Goal: Transaction & Acquisition: Purchase product/service

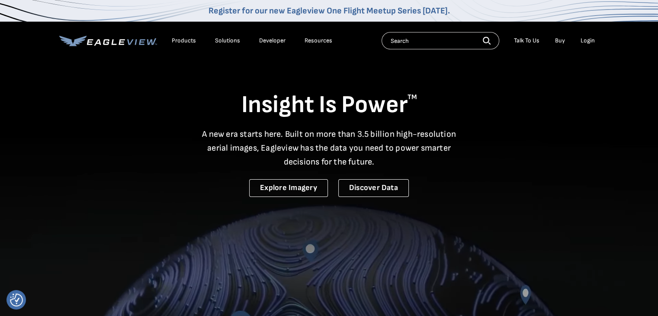
click at [588, 42] on div "Login" at bounding box center [588, 41] width 14 height 8
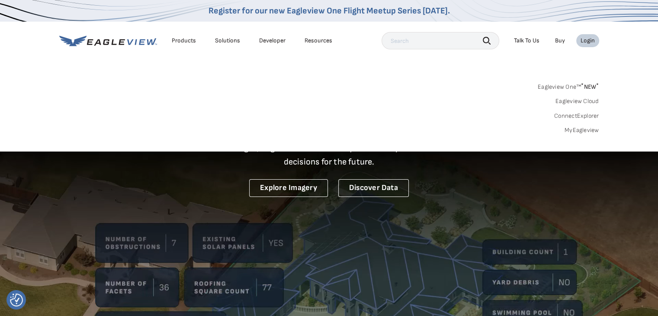
click at [398, 44] on input "text" at bounding box center [441, 40] width 118 height 17
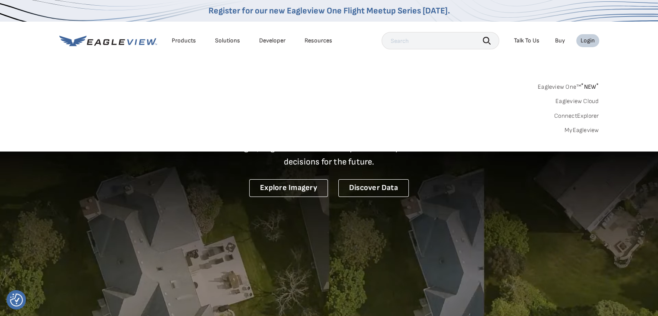
click at [583, 41] on div "Login" at bounding box center [588, 41] width 14 height 8
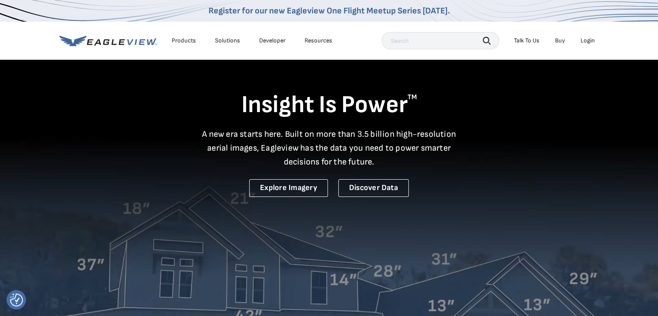
click at [583, 41] on div "Login" at bounding box center [588, 41] width 14 height 8
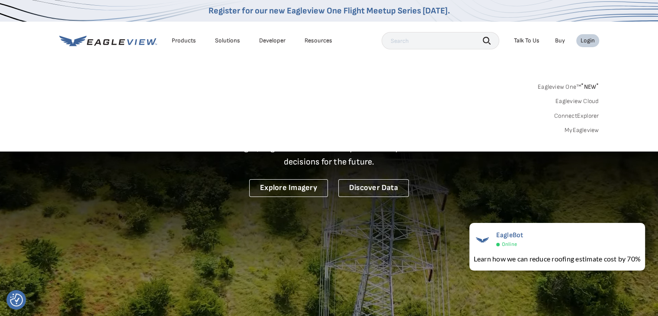
click at [579, 129] on link "MyEagleview" at bounding box center [582, 130] width 35 height 8
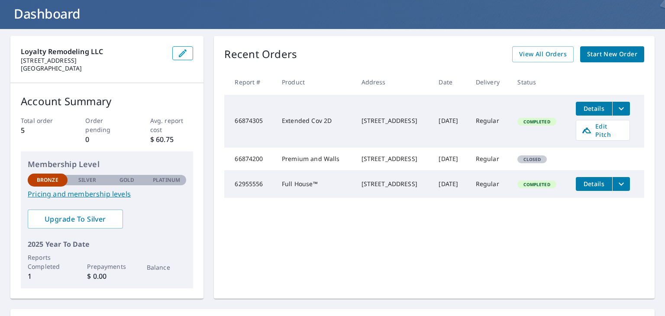
scroll to position [52, 0]
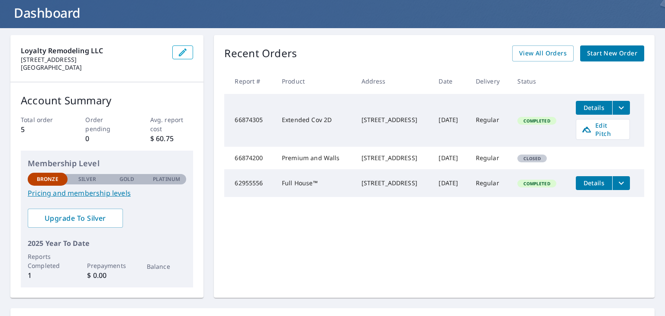
click at [607, 51] on span "Start New Order" at bounding box center [612, 53] width 50 height 11
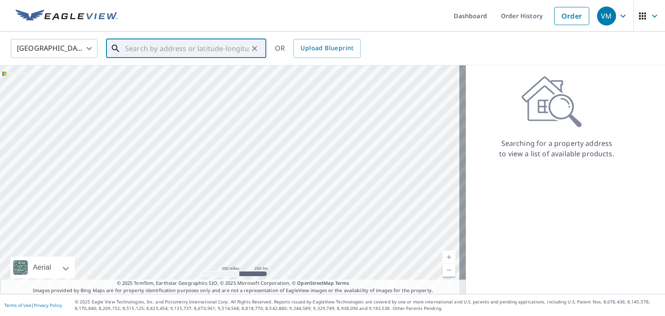
click at [177, 48] on input "text" at bounding box center [186, 48] width 123 height 24
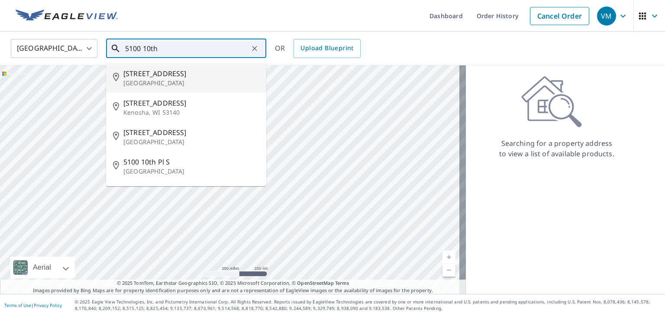
click at [136, 83] on p "[GEOGRAPHIC_DATA]" at bounding box center [191, 83] width 136 height 9
type input "[STREET_ADDRESS]"
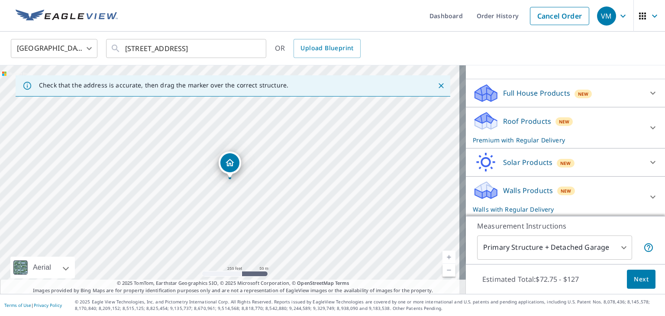
scroll to position [77, 0]
click at [648, 197] on icon at bounding box center [653, 195] width 10 height 10
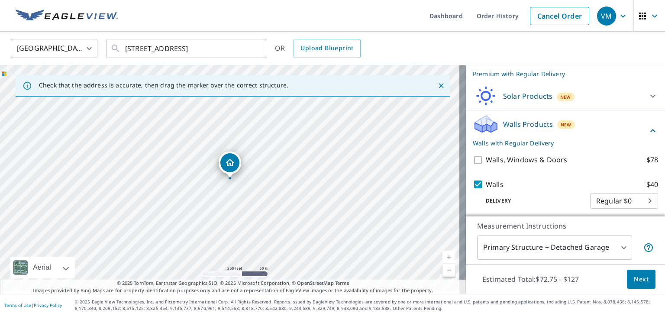
scroll to position [145, 0]
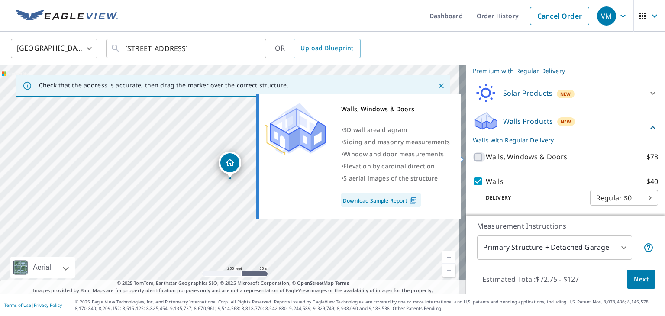
click at [473, 156] on input "Walls, Windows & Doors $78" at bounding box center [479, 157] width 13 height 10
checkbox input "true"
checkbox input "false"
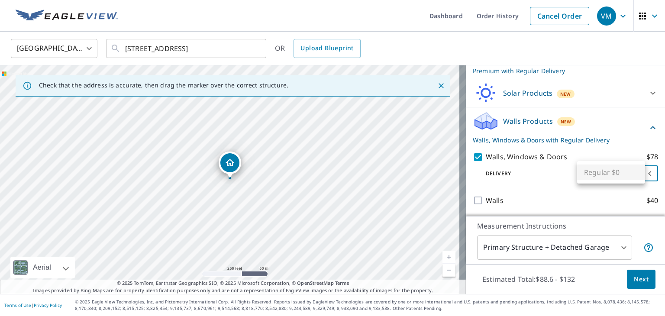
click at [637, 173] on body "VM VM Dashboard Order History Cancel Order VM [GEOGRAPHIC_DATA] [GEOGRAPHIC_DAT…" at bounding box center [332, 158] width 665 height 316
click at [637, 173] on ul "Regular $0" at bounding box center [611, 172] width 68 height 23
click at [614, 249] on div at bounding box center [332, 158] width 665 height 316
click at [619, 246] on body "VM VM Dashboard Order History Cancel Order VM [GEOGRAPHIC_DATA] [GEOGRAPHIC_DAT…" at bounding box center [332, 158] width 665 height 316
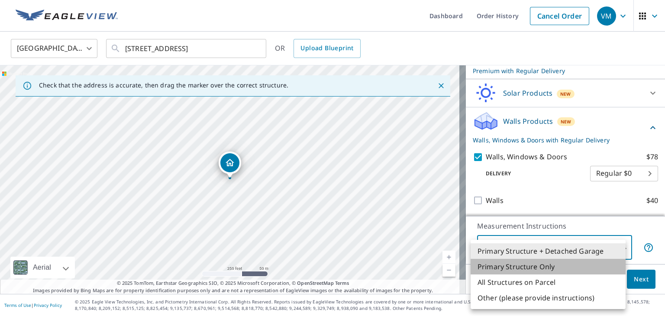
click at [558, 267] on li "Primary Structure Only" at bounding box center [547, 267] width 155 height 16
type input "2"
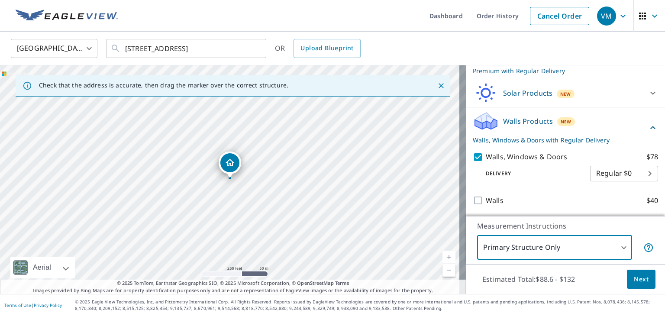
click at [639, 282] on span "Next" at bounding box center [641, 279] width 15 height 11
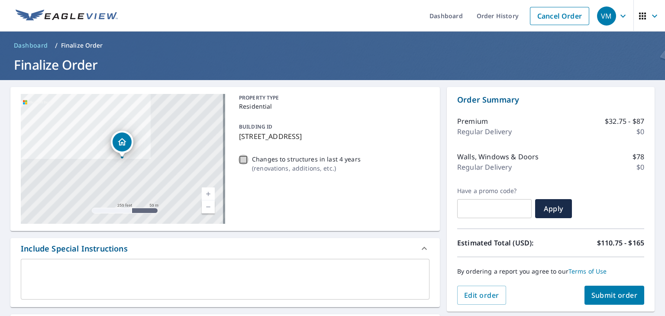
click at [238, 160] on input "Changes to structures in last 4 years ( renovations, additions, etc. )" at bounding box center [243, 160] width 10 height 10
checkbox input "true"
click at [467, 296] on span "Edit order" at bounding box center [481, 295] width 35 height 10
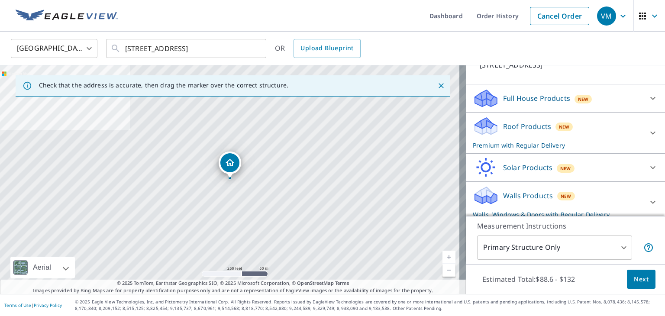
scroll to position [77, 0]
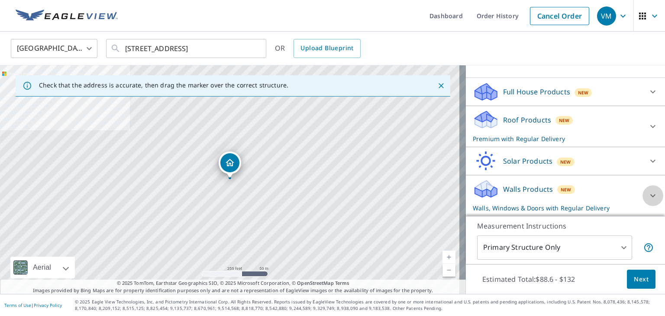
click at [648, 198] on icon at bounding box center [653, 195] width 10 height 10
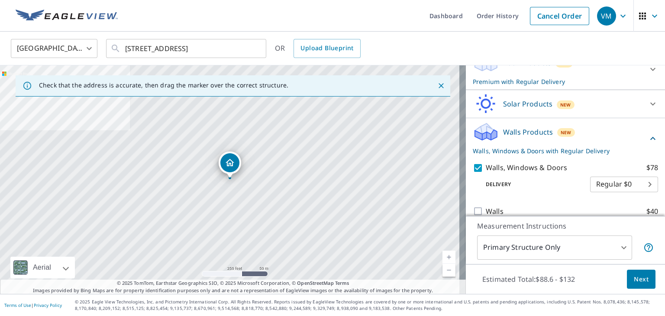
scroll to position [145, 0]
